Goal: Information Seeking & Learning: Understand process/instructions

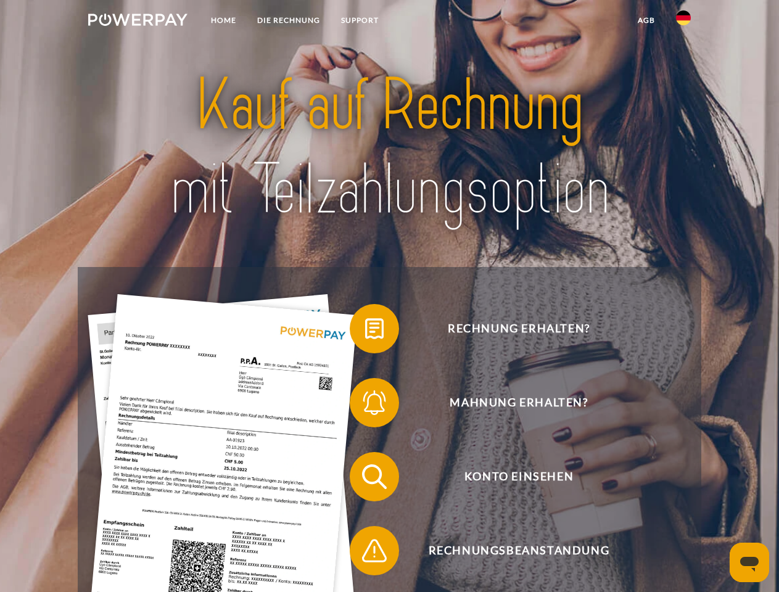
click at [137, 22] on img at bounding box center [137, 20] width 99 height 12
click at [683, 22] on img at bounding box center [683, 17] width 15 height 15
click at [645, 20] on link "agb" at bounding box center [646, 20] width 38 height 22
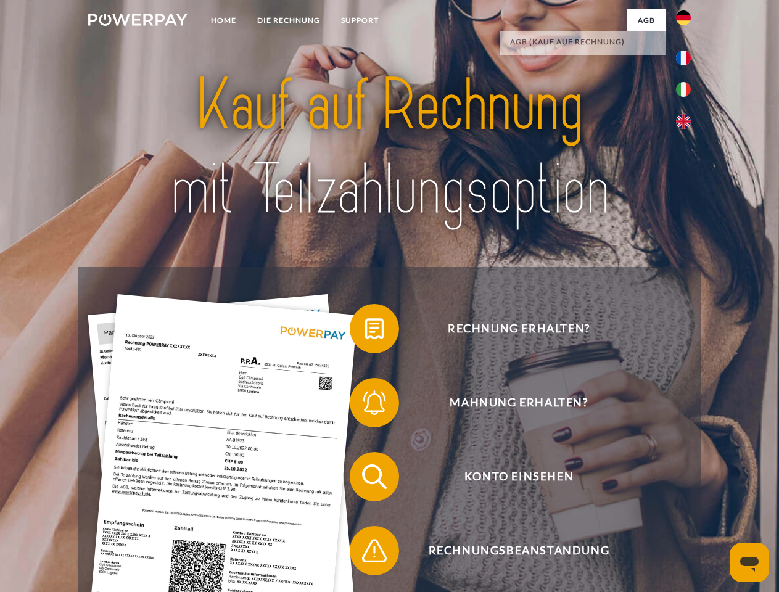
click at [365, 331] on span at bounding box center [356, 329] width 62 height 62
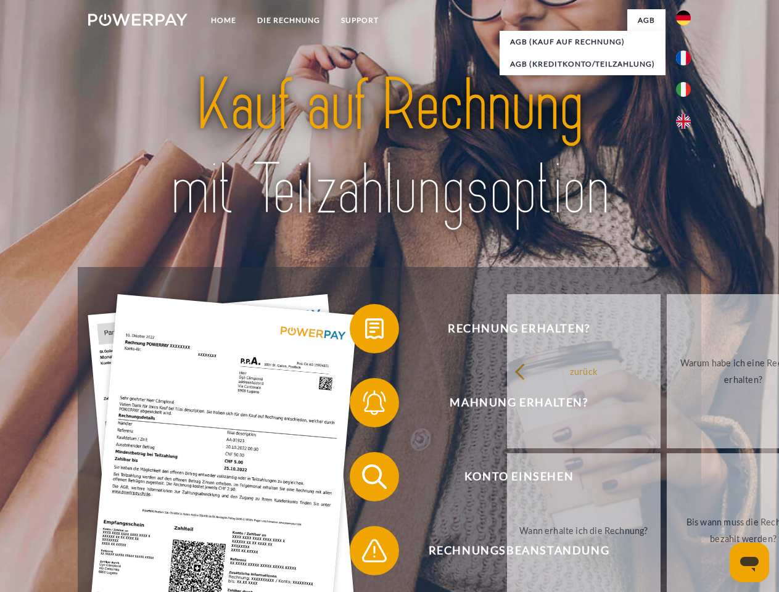
click at [365, 405] on span at bounding box center [356, 403] width 62 height 62
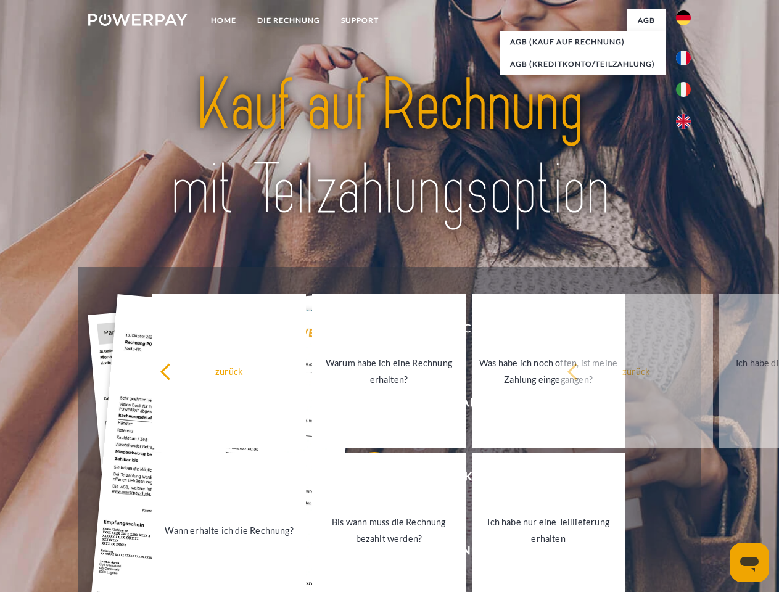
click at [365, 479] on link "Bis wann muss die Rechnung bezahlt werden?" at bounding box center [389, 530] width 154 height 154
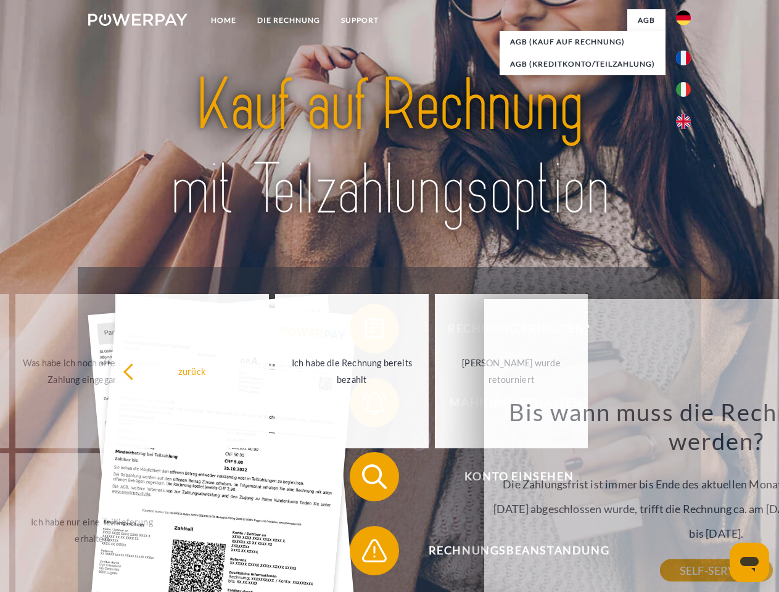
click at [365, 553] on div "Rechnung erhalten? Mahnung erhalten? Konto einsehen" at bounding box center [389, 513] width 623 height 493
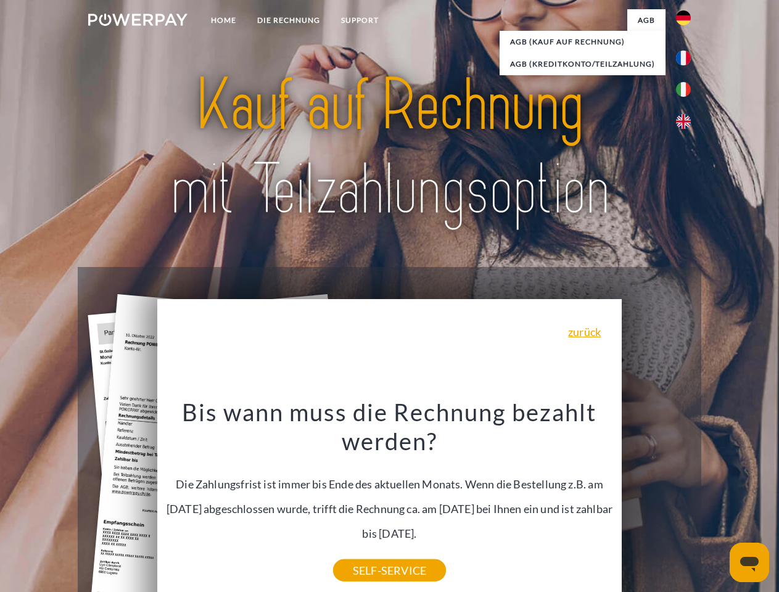
click at [749, 562] on icon "Messaging-Fenster öffnen" at bounding box center [749, 564] width 18 height 15
